Goal: Find specific page/section: Find specific page/section

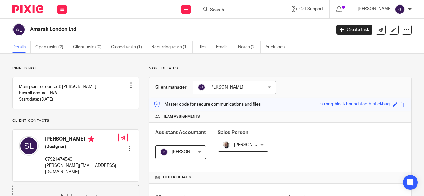
click at [238, 11] on input "Search" at bounding box center [237, 10] width 56 height 6
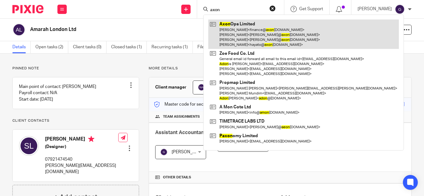
type input "axon"
click at [251, 29] on link at bounding box center [303, 34] width 191 height 29
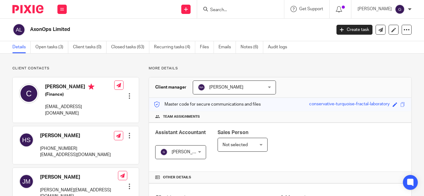
click at [240, 10] on input "Search" at bounding box center [237, 10] width 56 height 6
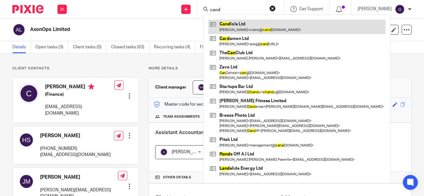
type input "cand"
click at [243, 25] on link at bounding box center [296, 27] width 177 height 14
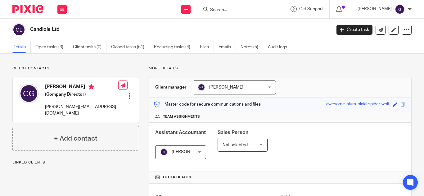
click at [240, 13] on div at bounding box center [240, 9] width 87 height 18
click at [239, 9] on input "Search" at bounding box center [237, 10] width 56 height 6
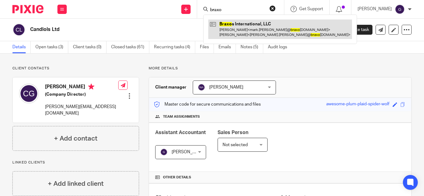
type input "braxo"
click at [268, 27] on link at bounding box center [280, 29] width 144 height 19
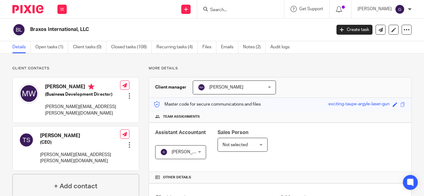
click at [234, 10] on input "Search" at bounding box center [237, 10] width 56 height 6
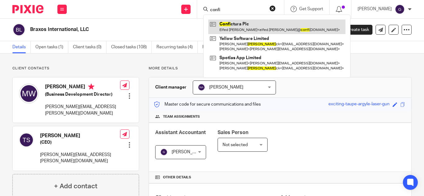
type input "confi"
click at [238, 26] on link at bounding box center [276, 27] width 137 height 14
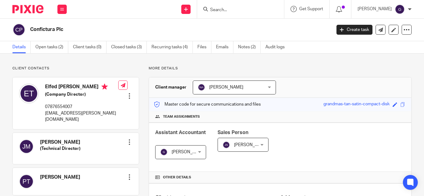
click at [235, 11] on input "Search" at bounding box center [237, 10] width 56 height 6
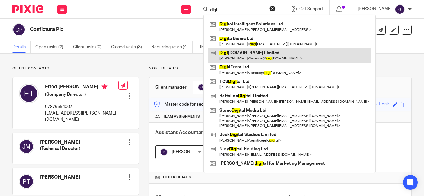
type input "digi"
click at [252, 58] on link at bounding box center [289, 55] width 162 height 14
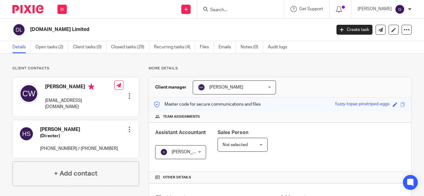
click at [231, 8] on input "Search" at bounding box center [237, 10] width 56 height 6
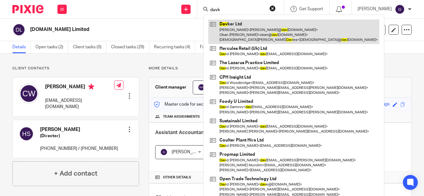
type input "davk"
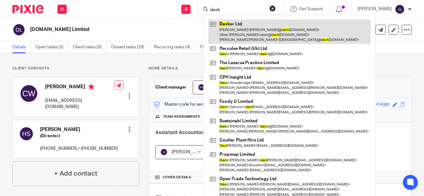
click at [248, 29] on link at bounding box center [289, 32] width 162 height 25
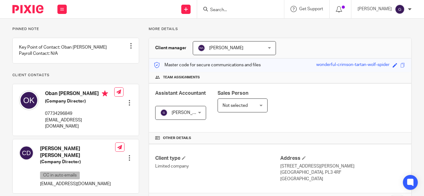
scroll to position [31, 0]
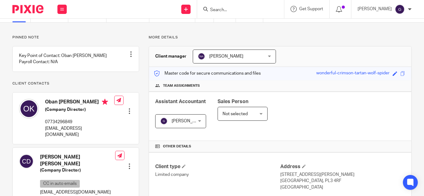
click at [235, 13] on input "Search" at bounding box center [237, 10] width 56 height 6
